Goal: Information Seeking & Learning: Learn about a topic

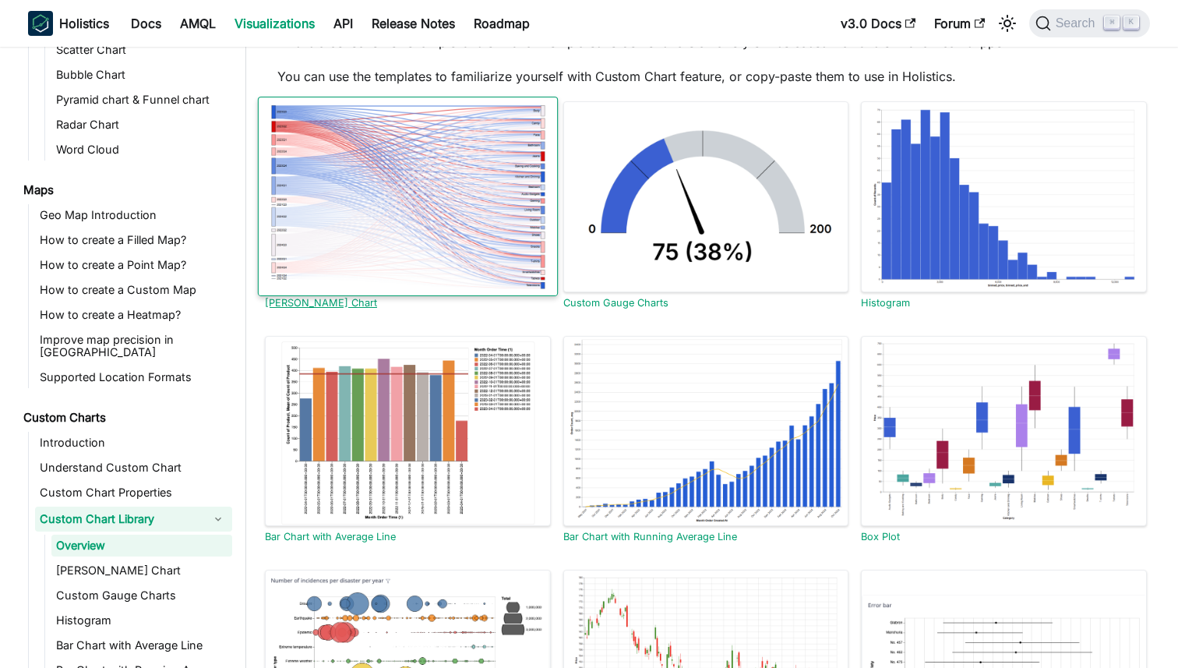
scroll to position [103, 0]
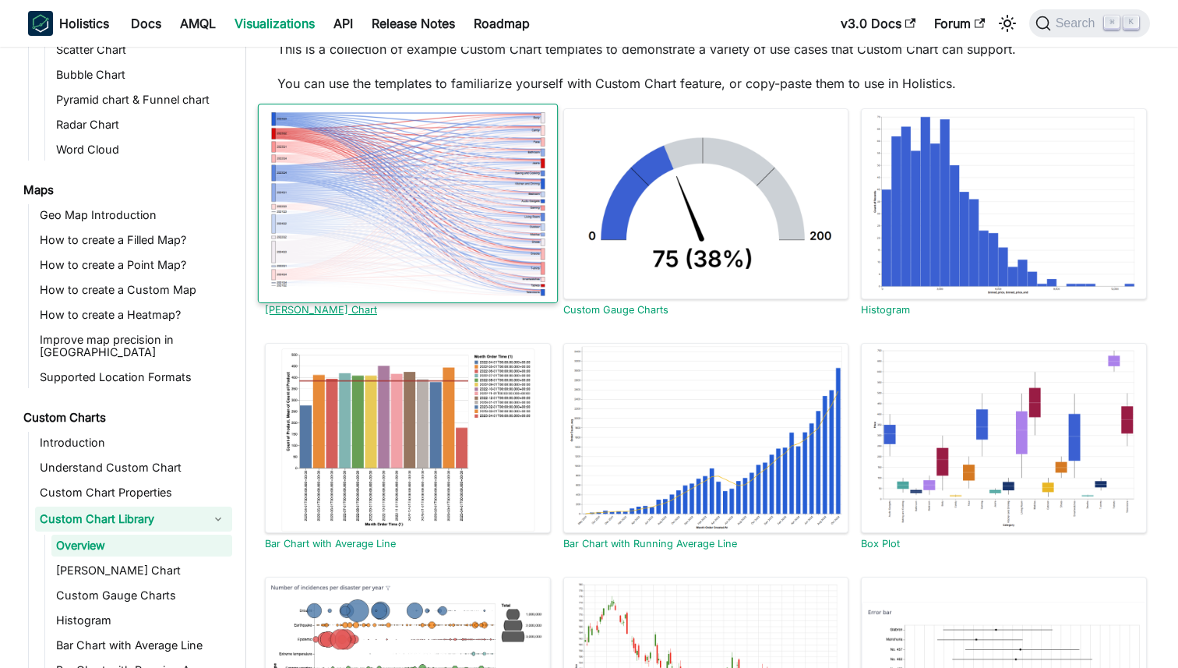
click at [484, 231] on div at bounding box center [408, 204] width 300 height 200
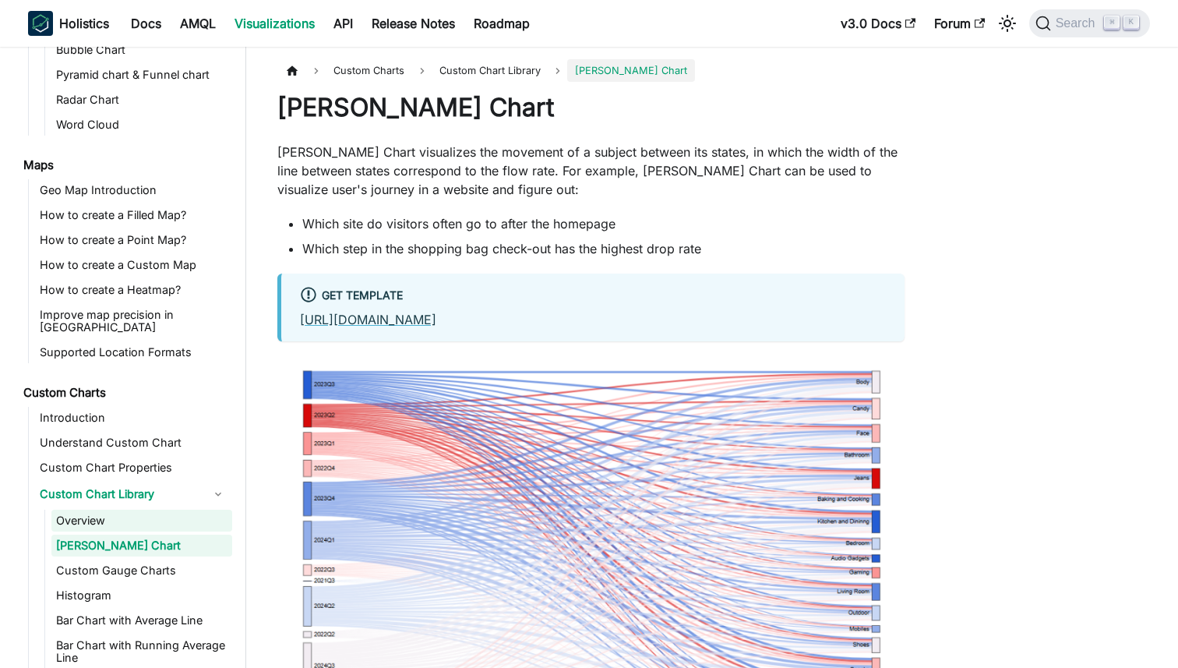
click at [161, 510] on link "Overview" at bounding box center [141, 521] width 181 height 22
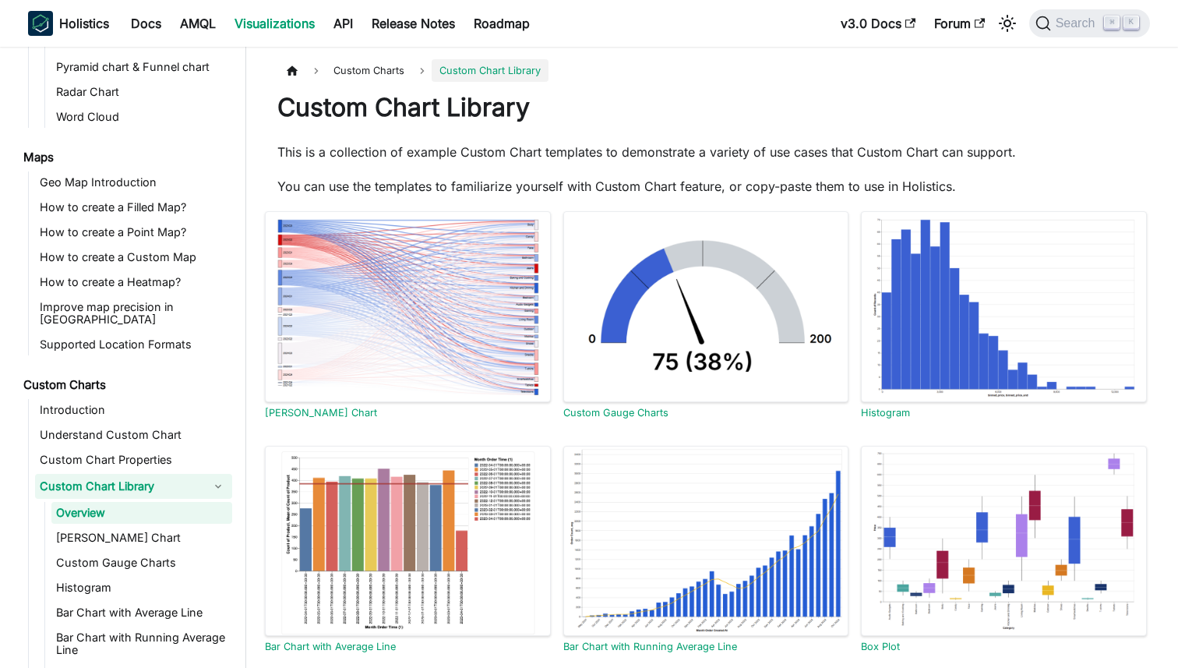
scroll to position [572, 0]
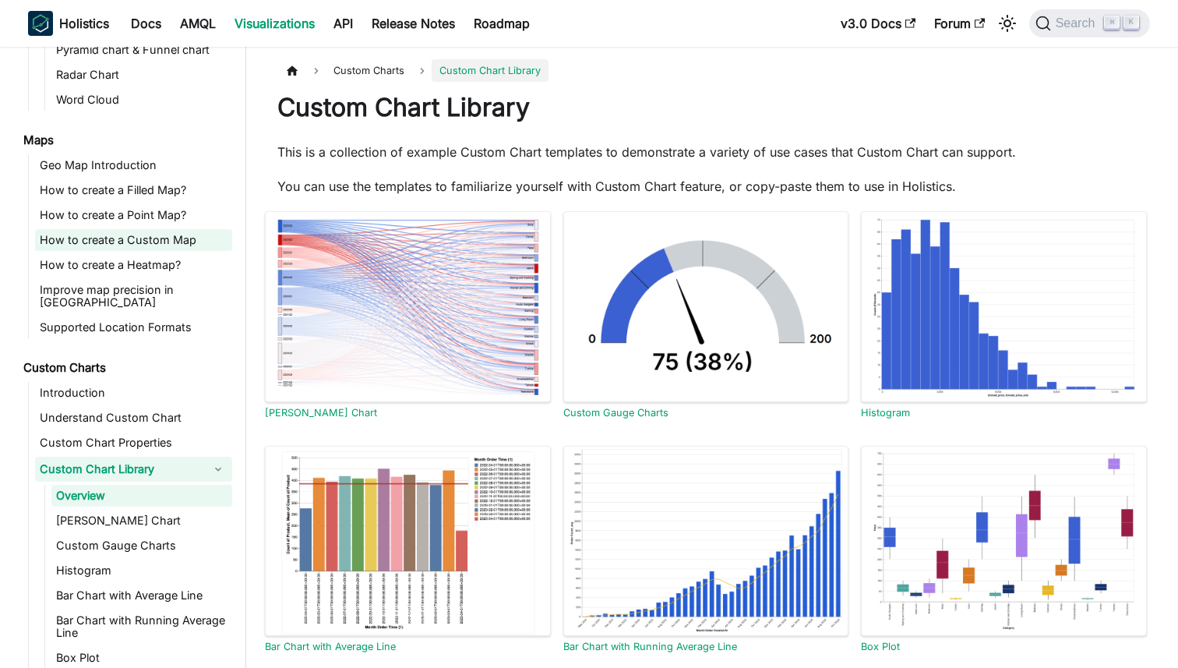
click at [183, 239] on link "How to create a Custom Map" at bounding box center [133, 240] width 197 height 22
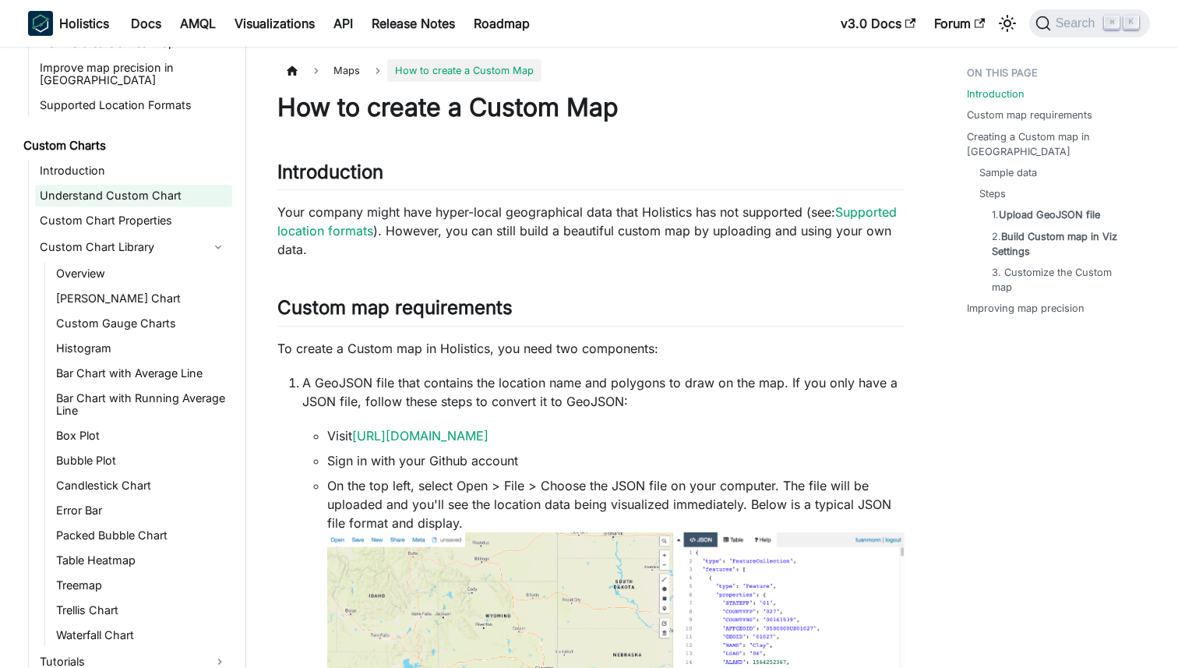
scroll to position [799, 0]
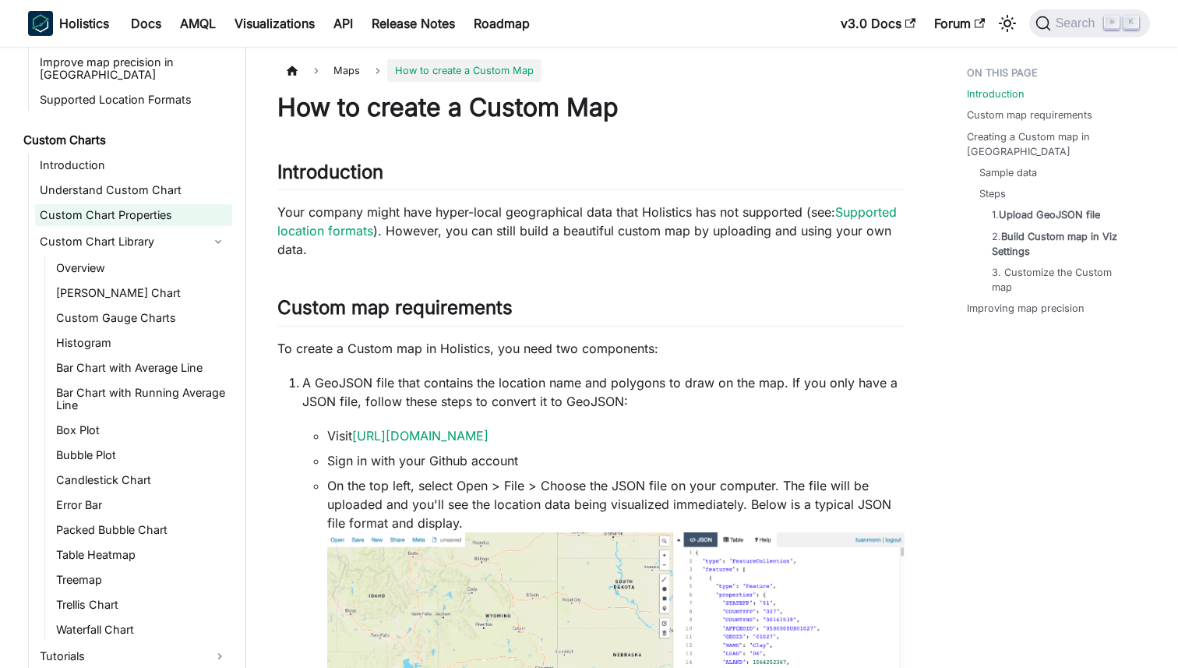
click at [171, 204] on link "Custom Chart Properties" at bounding box center [133, 215] width 197 height 22
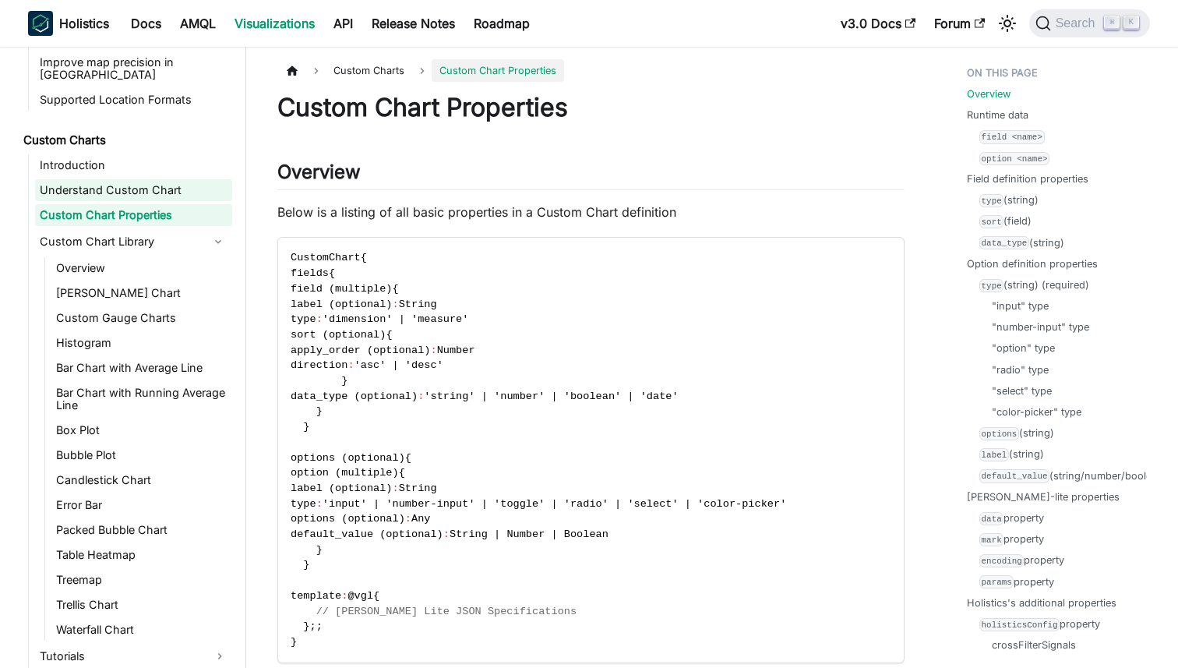
click at [175, 182] on link "Understand Custom Chart" at bounding box center [133, 190] width 197 height 22
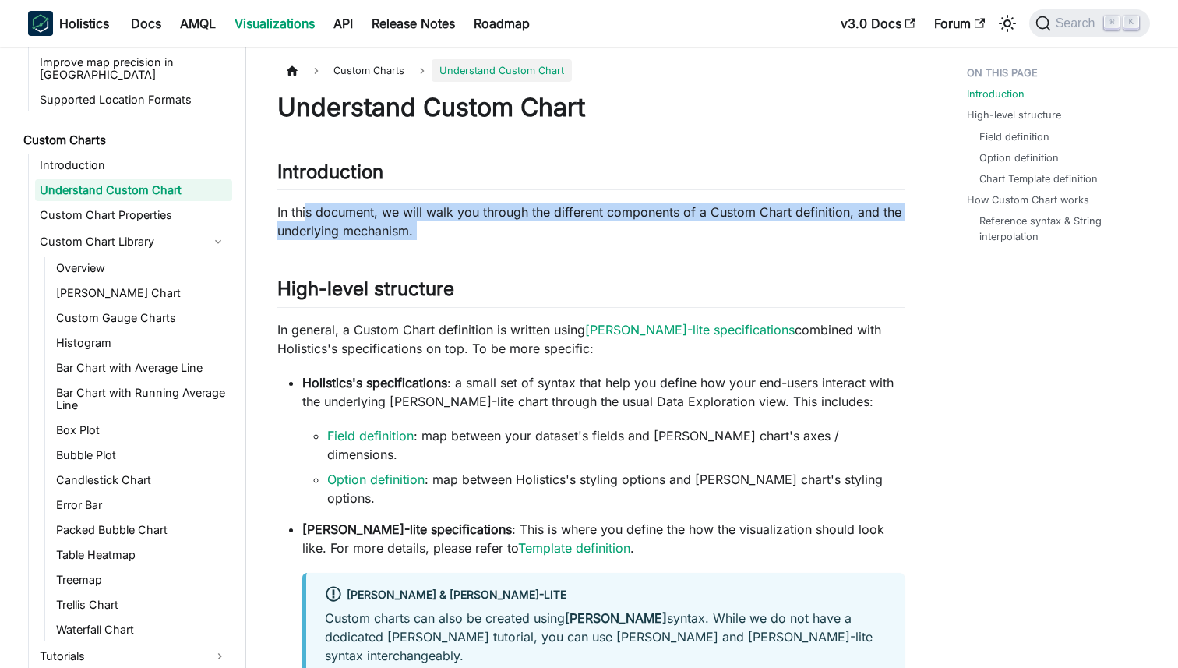
drag, startPoint x: 305, startPoint y: 209, endPoint x: 322, endPoint y: 266, distance: 59.9
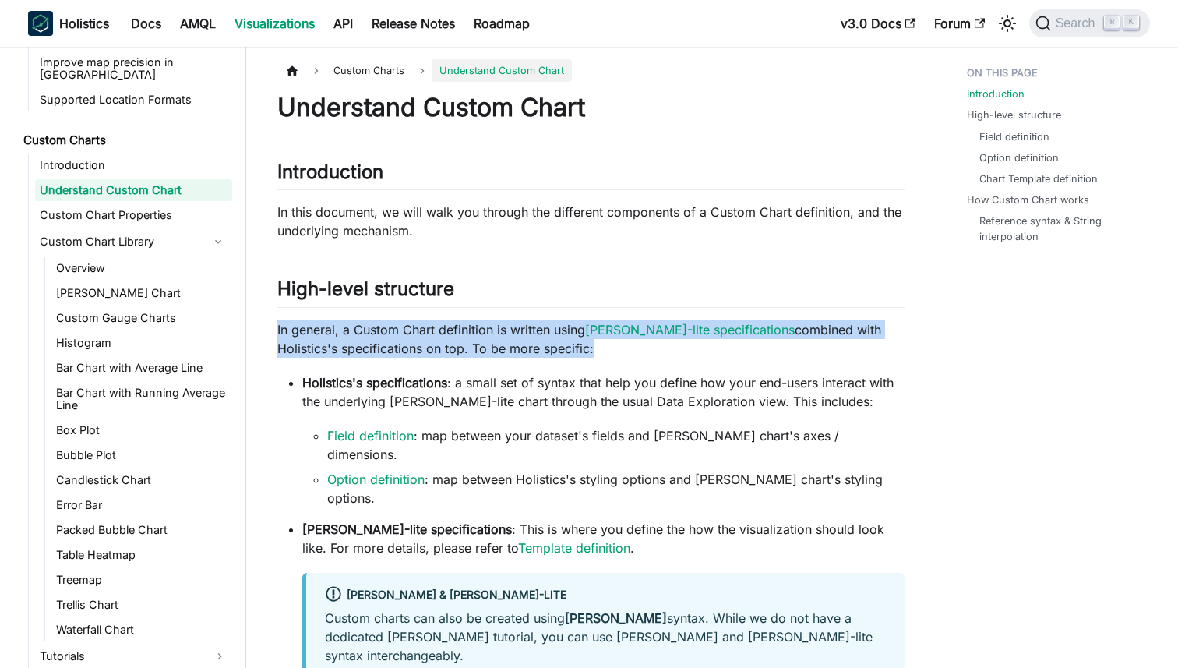
drag, startPoint x: 326, startPoint y: 313, endPoint x: 332, endPoint y: 359, distance: 46.4
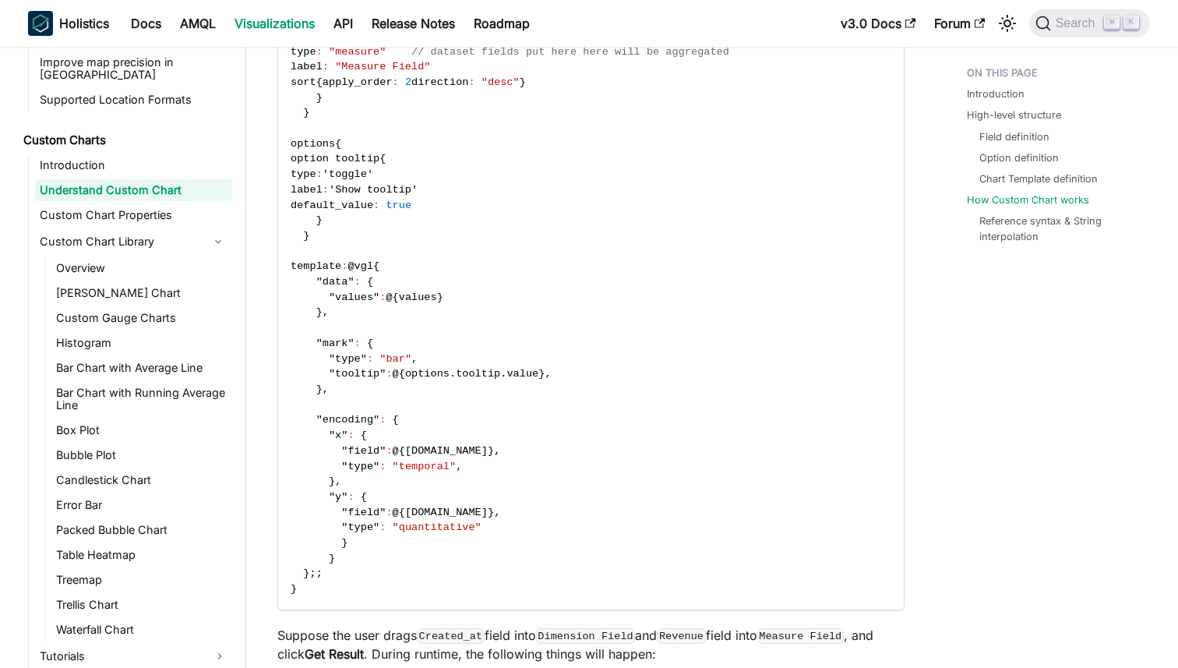
scroll to position [4849, 0]
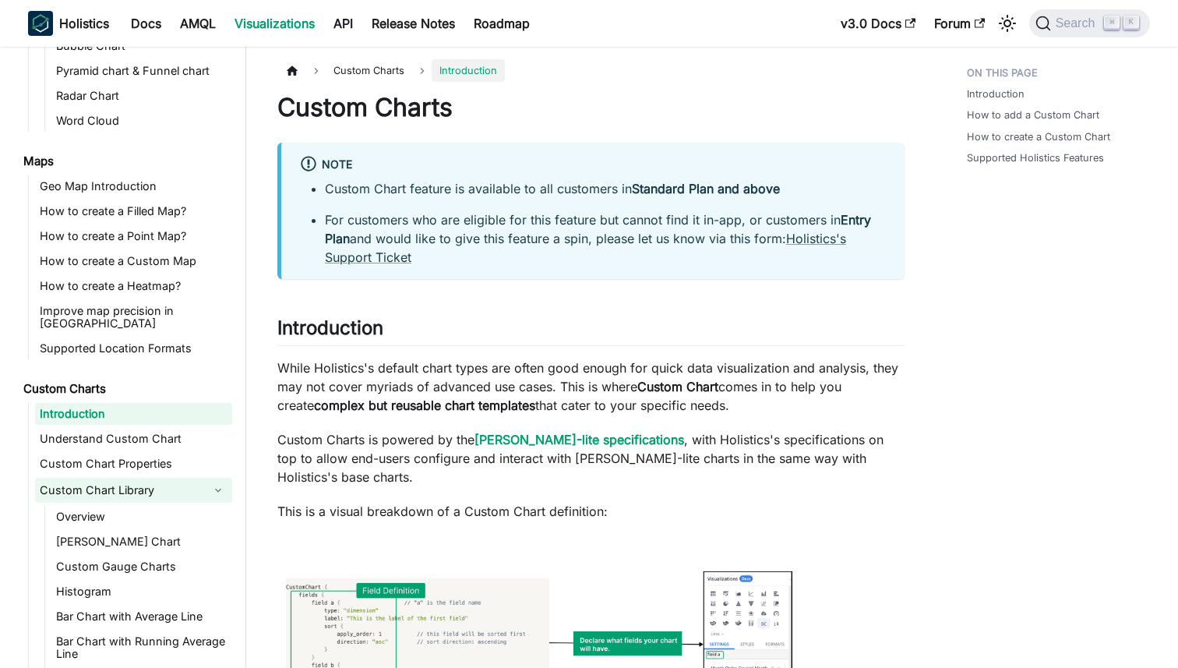
scroll to position [648, 0]
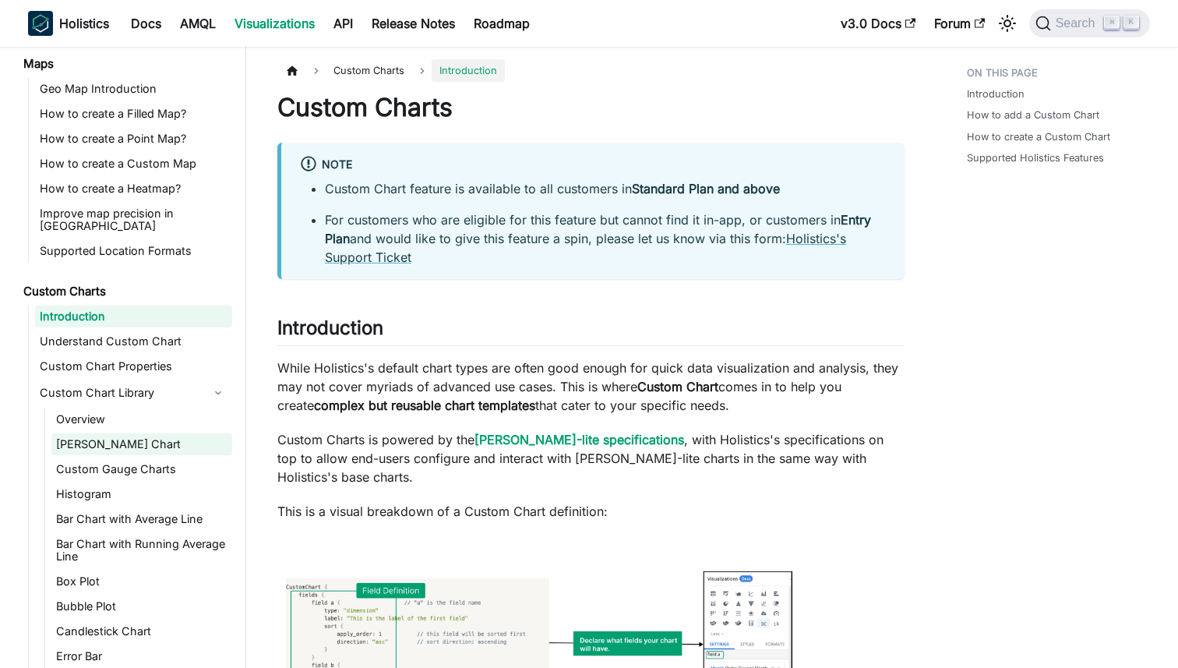
click at [131, 433] on link "[PERSON_NAME] Chart" at bounding box center [141, 444] width 181 height 22
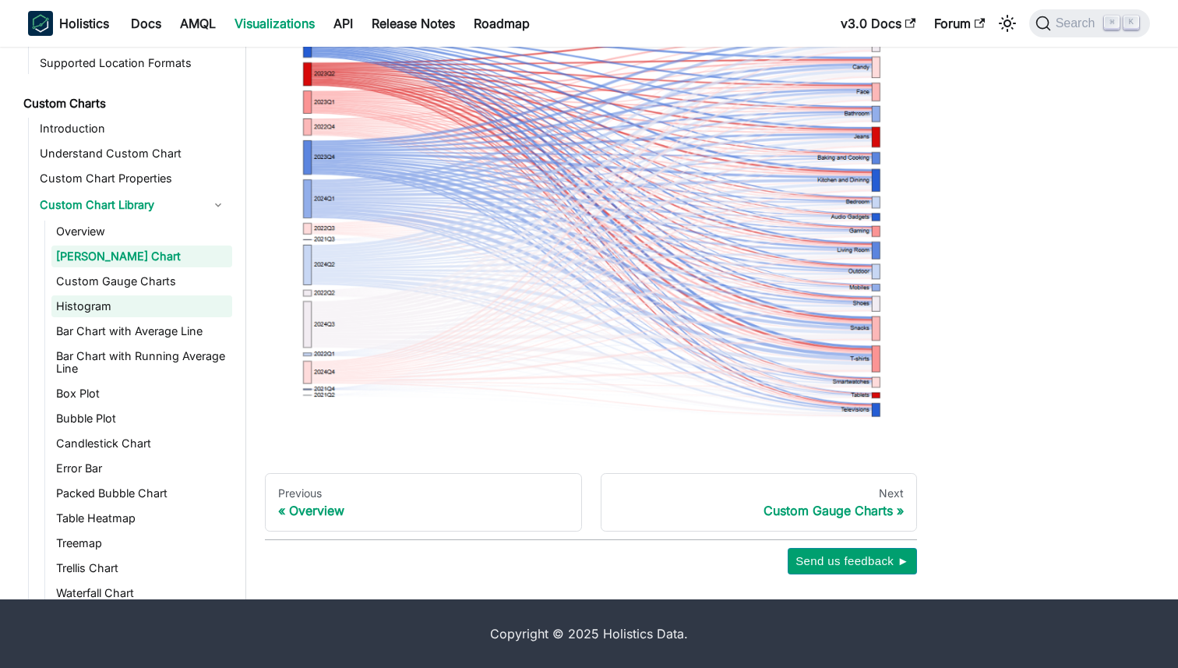
scroll to position [751, 0]
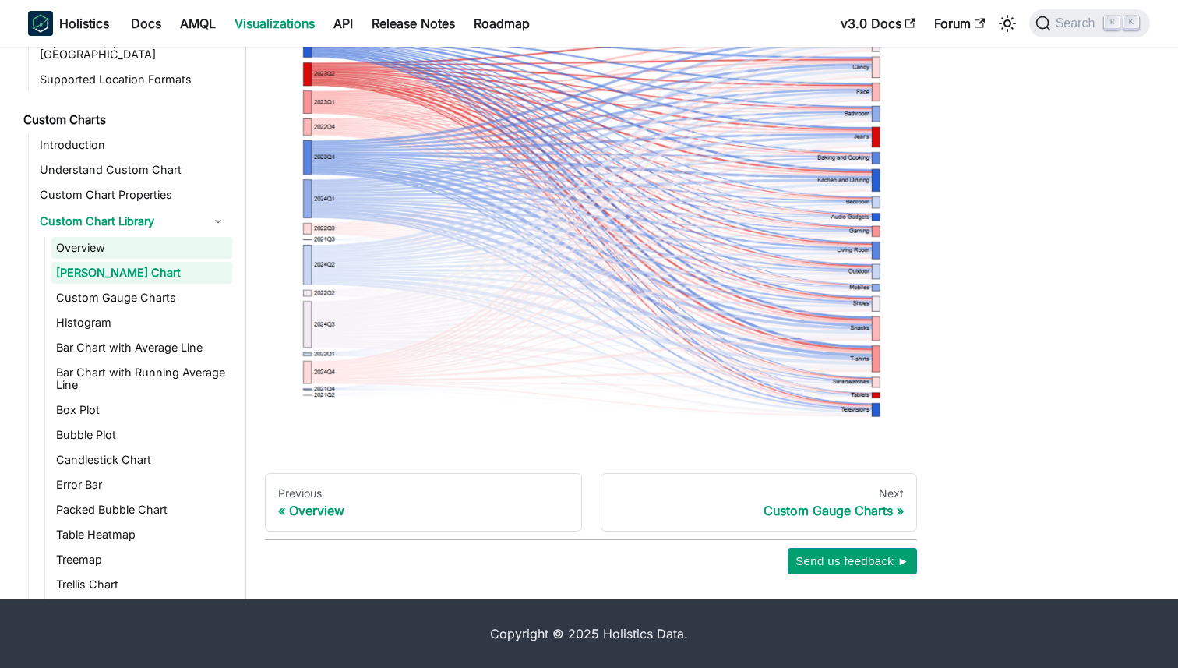
click at [153, 237] on link "Overview" at bounding box center [141, 248] width 181 height 22
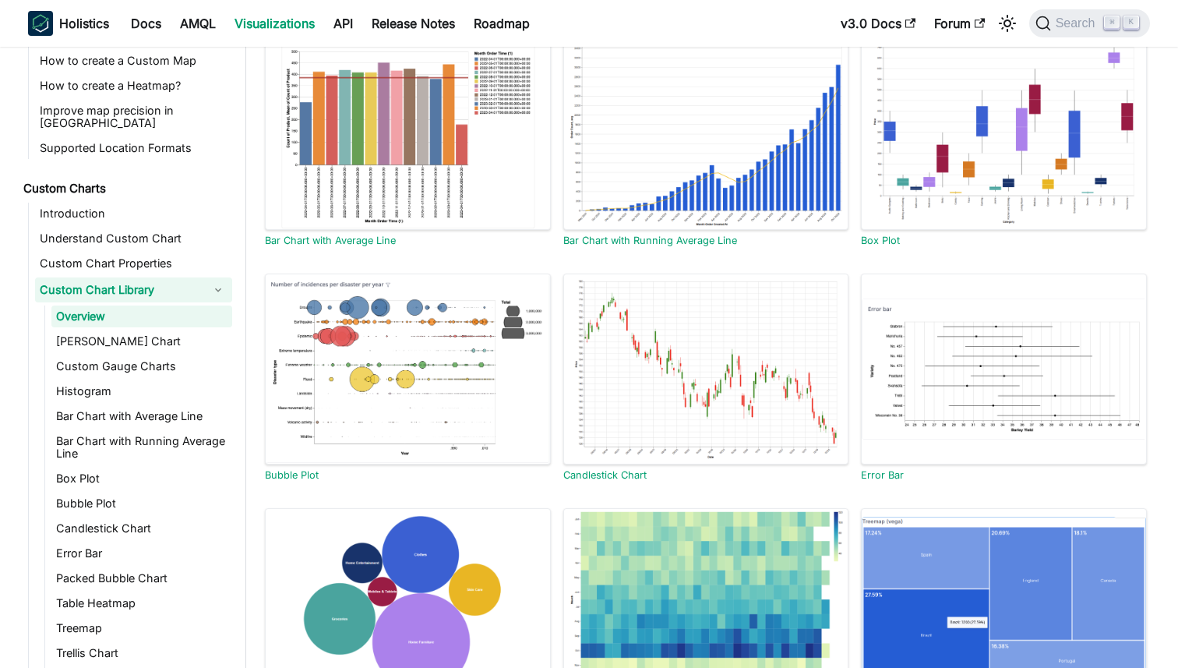
scroll to position [153, 0]
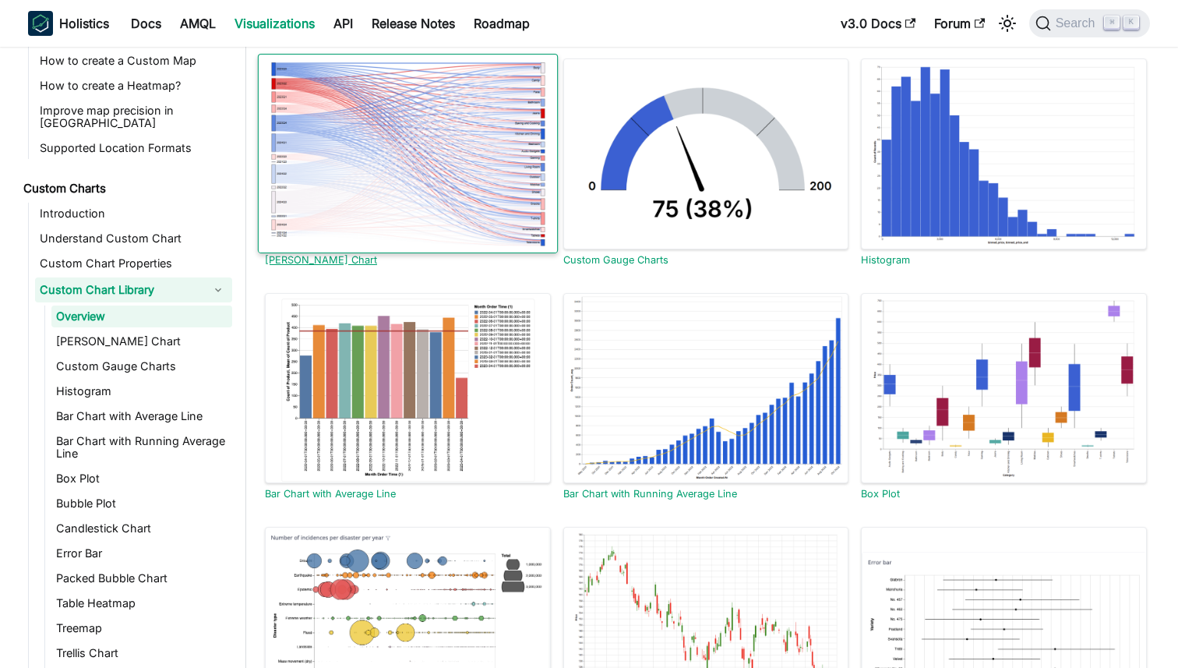
click at [462, 183] on div at bounding box center [408, 154] width 300 height 200
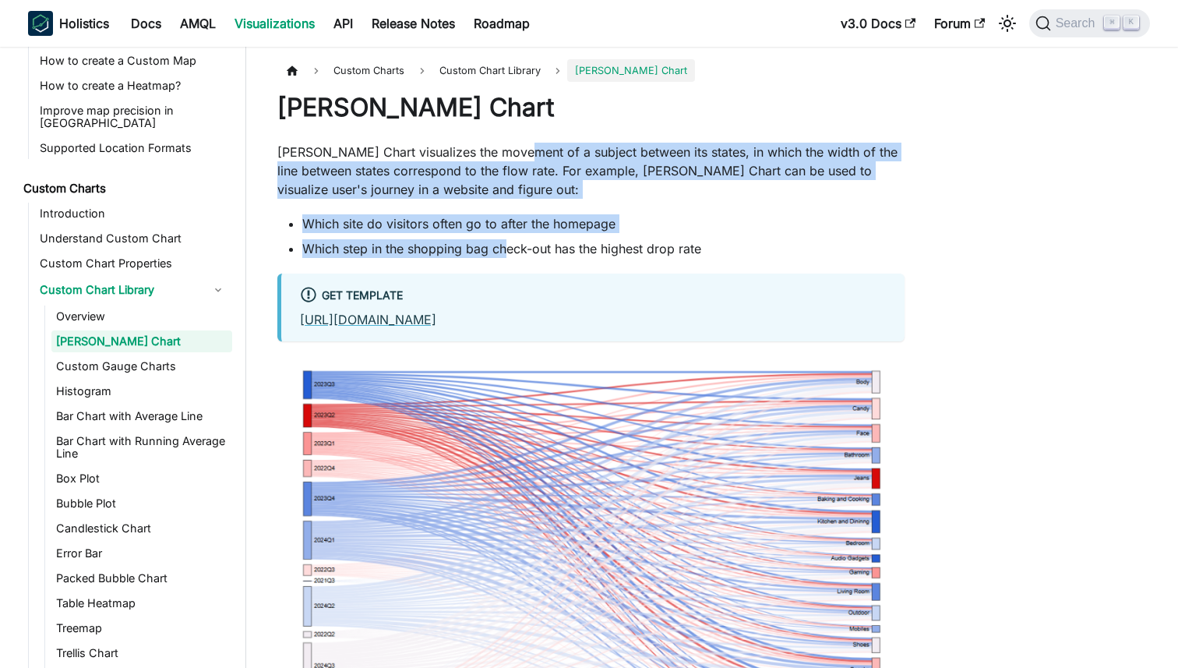
drag, startPoint x: 510, startPoint y: 255, endPoint x: 523, endPoint y: 139, distance: 116.8
click at [523, 139] on div "[PERSON_NAME] Chart [PERSON_NAME] Chart visualizes the movement of a subject be…" at bounding box center [590, 434] width 627 height 684
click at [499, 249] on li "Which step in the shopping bag check-out has the highest drop rate" at bounding box center [603, 248] width 602 height 19
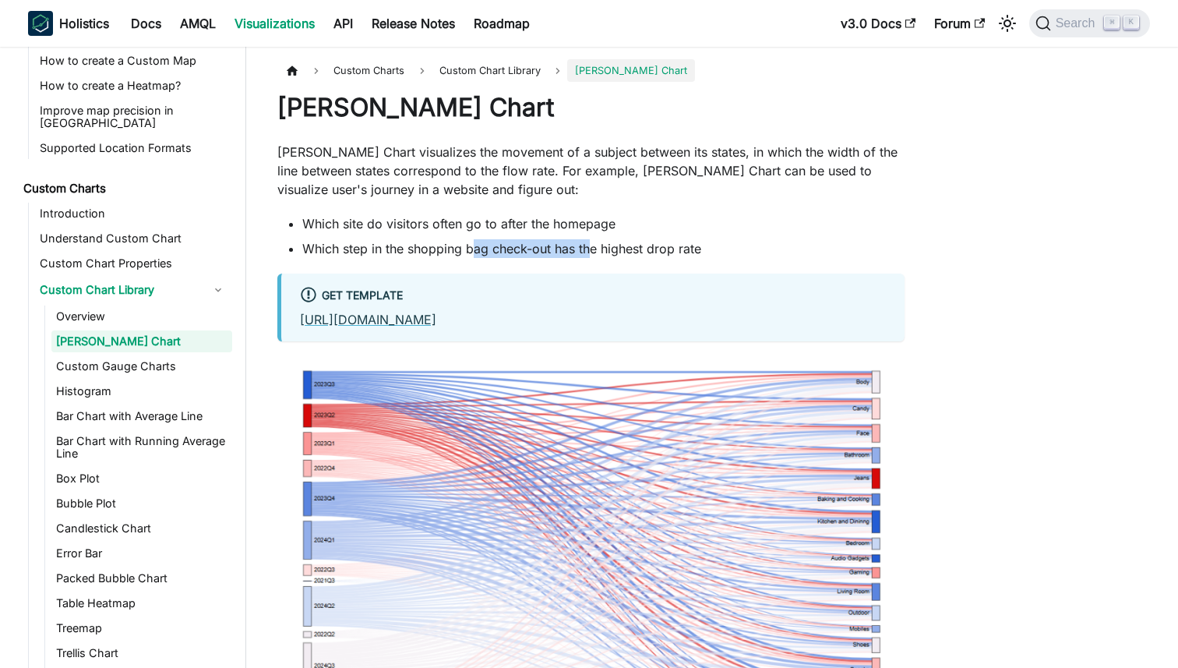
drag, startPoint x: 473, startPoint y: 247, endPoint x: 590, endPoint y: 247, distance: 116.9
click at [590, 247] on li "Which step in the shopping bag check-out has the highest drop rate" at bounding box center [603, 248] width 602 height 19
click at [594, 249] on li "Which step in the shopping bag check-out has the highest drop rate" at bounding box center [603, 248] width 602 height 19
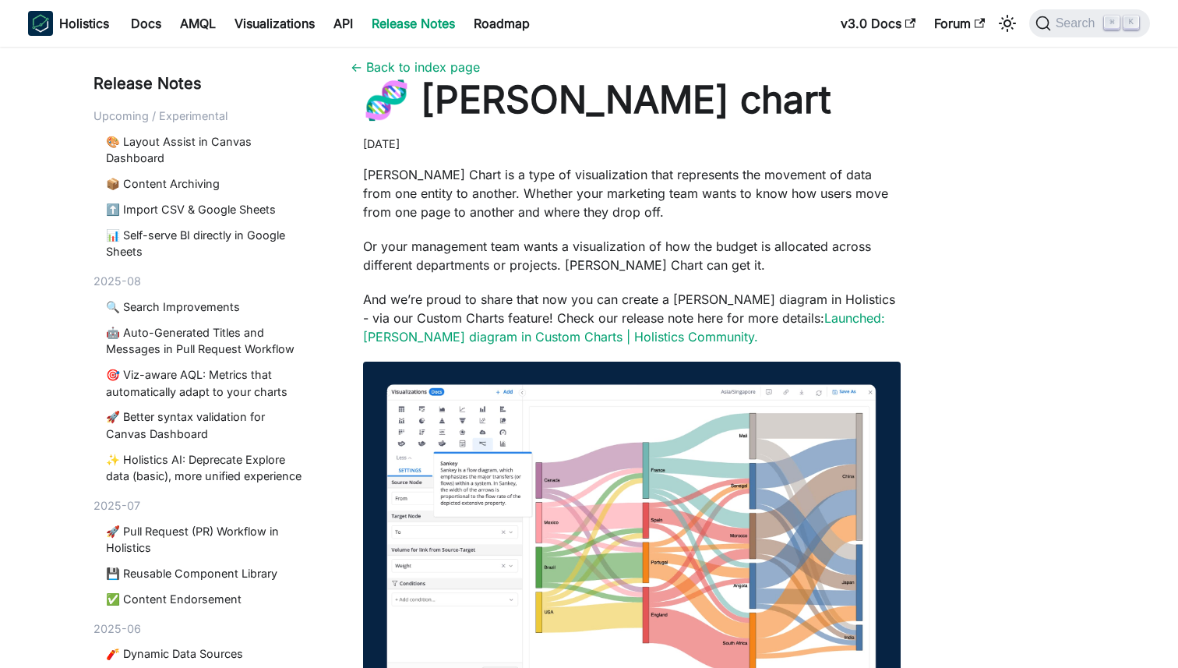
scroll to position [12, 0]
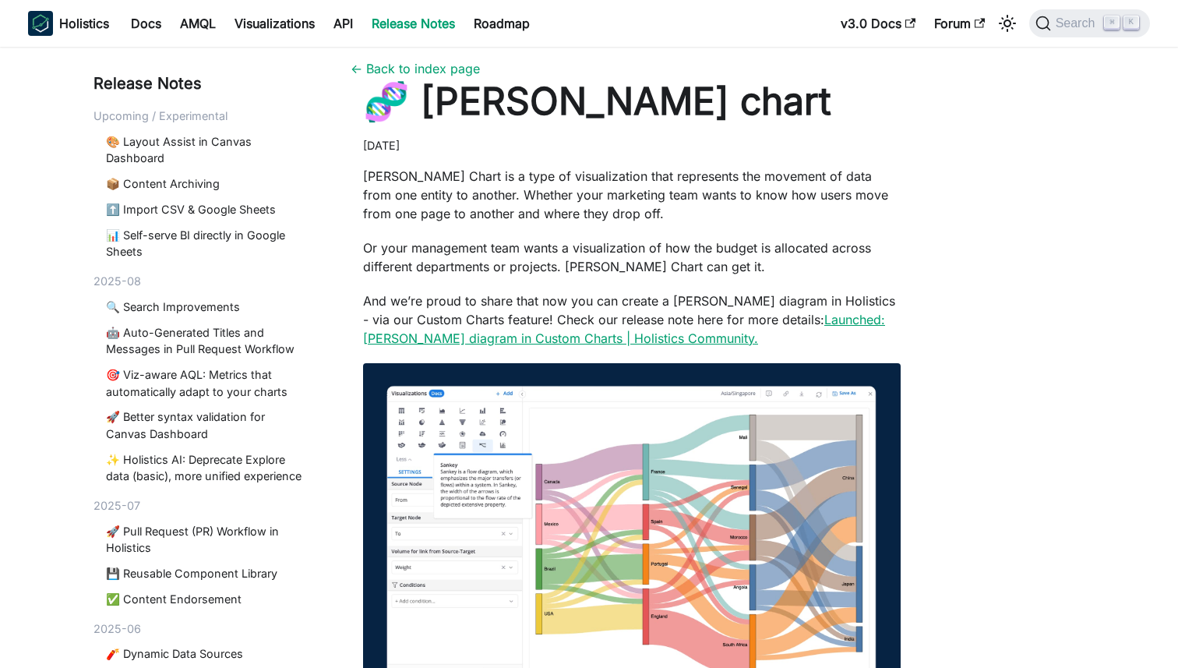
click at [392, 335] on link "Launched: Sankey diagram in Custom Charts | Holistics Community." at bounding box center [624, 329] width 522 height 34
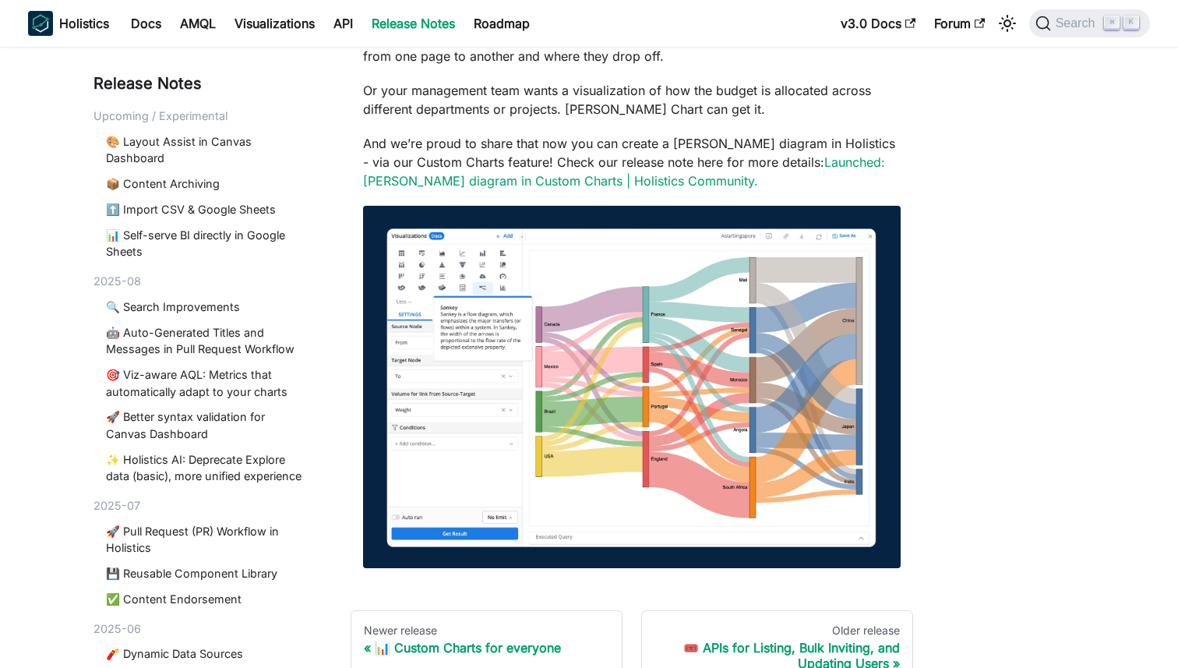
scroll to position [305, 0]
